Goal: Task Accomplishment & Management: Manage account settings

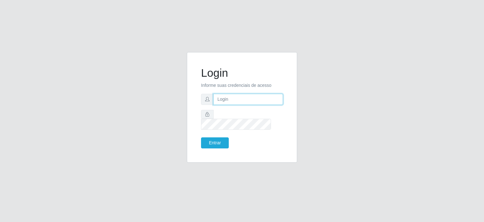
click at [220, 105] on input "text" at bounding box center [248, 99] width 70 height 11
type input "[EMAIL_ADDRESS][DOMAIN_NAME]"
click at [201, 137] on button "Entrar" at bounding box center [215, 142] width 28 height 11
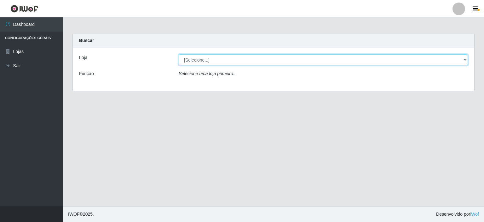
click at [467, 58] on select "[Selecione...] Corte Fácil - Unidade Planalto" at bounding box center [323, 59] width 289 height 11
click at [463, 61] on select "[Selecione...] Corte Fácil - Unidade Planalto" at bounding box center [323, 59] width 289 height 11
select select "202"
click at [179, 54] on select "[Selecione...] Corte Fácil - Unidade Planalto" at bounding box center [323, 59] width 289 height 11
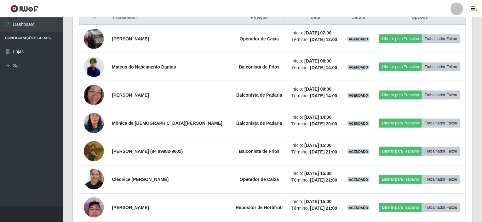
scroll to position [252, 0]
